Goal: Task Accomplishment & Management: Complete application form

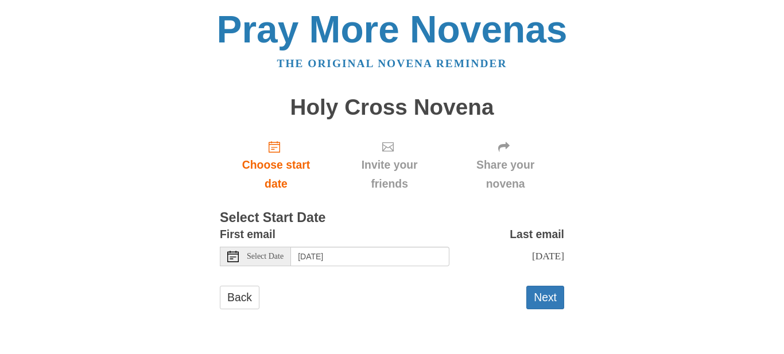
click at [232, 254] on use at bounding box center [232, 256] width 11 height 11
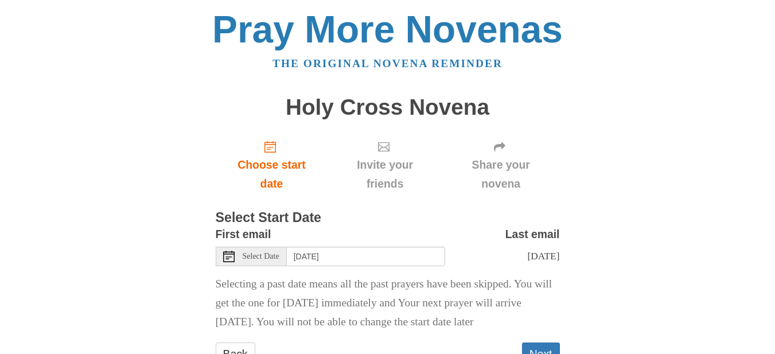
click at [231, 258] on icon at bounding box center [228, 256] width 11 height 11
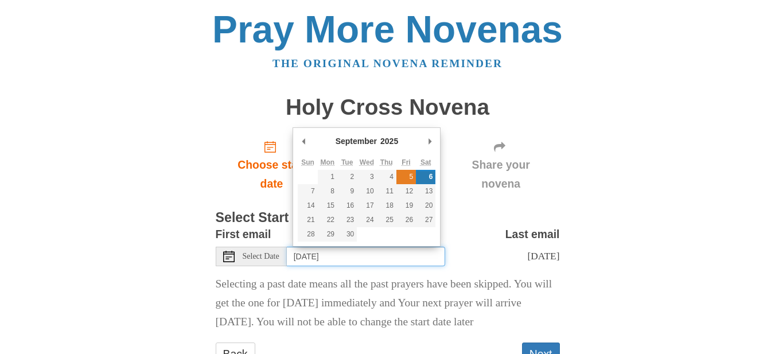
type input "Friday, September 5th"
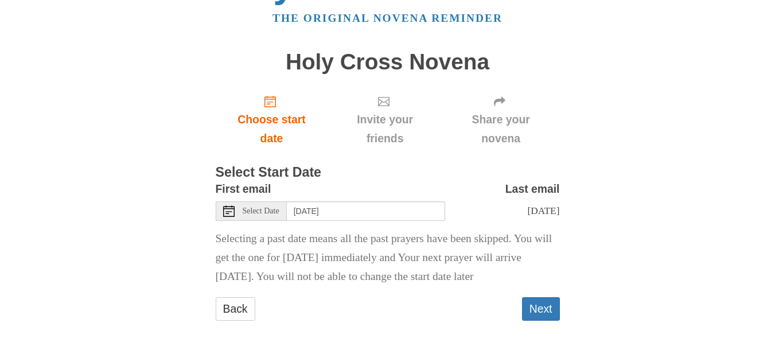
scroll to position [75, 0]
click at [538, 305] on button "Next" at bounding box center [541, 309] width 38 height 24
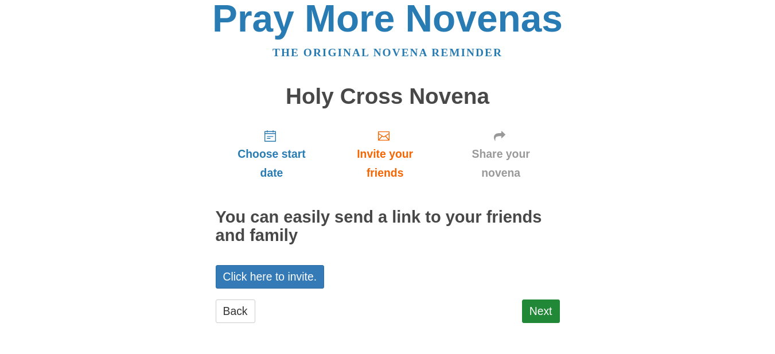
scroll to position [13, 0]
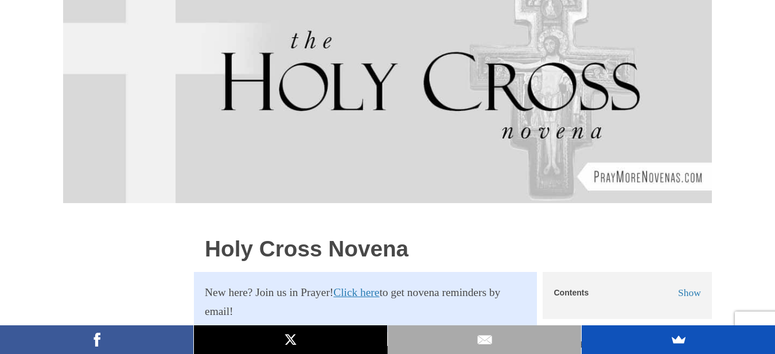
scroll to position [459, 0]
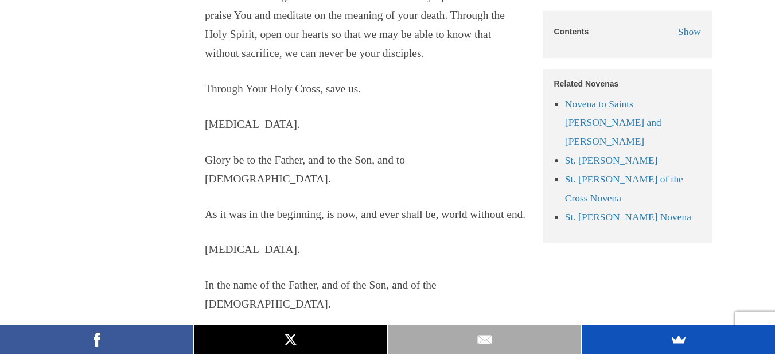
scroll to position [15320, 0]
